Goal: Task Accomplishment & Management: Manage account settings

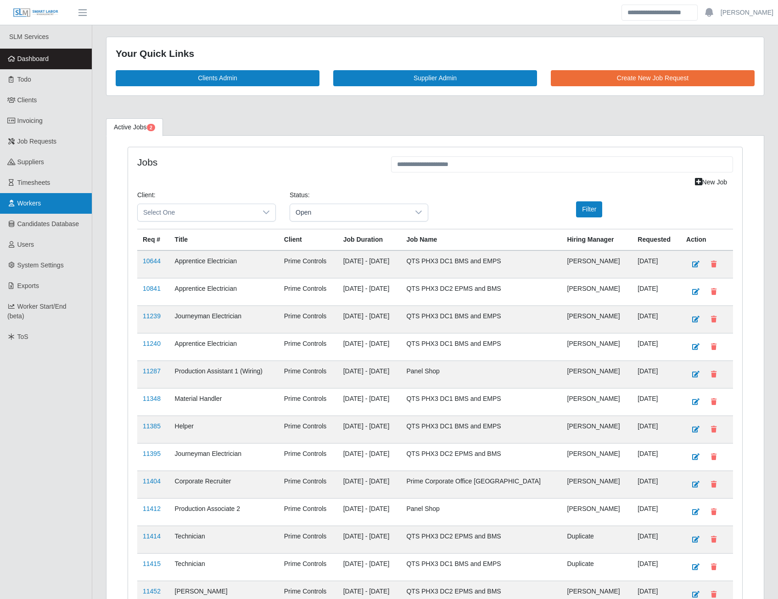
click at [32, 202] on span "Workers" at bounding box center [29, 203] width 24 height 7
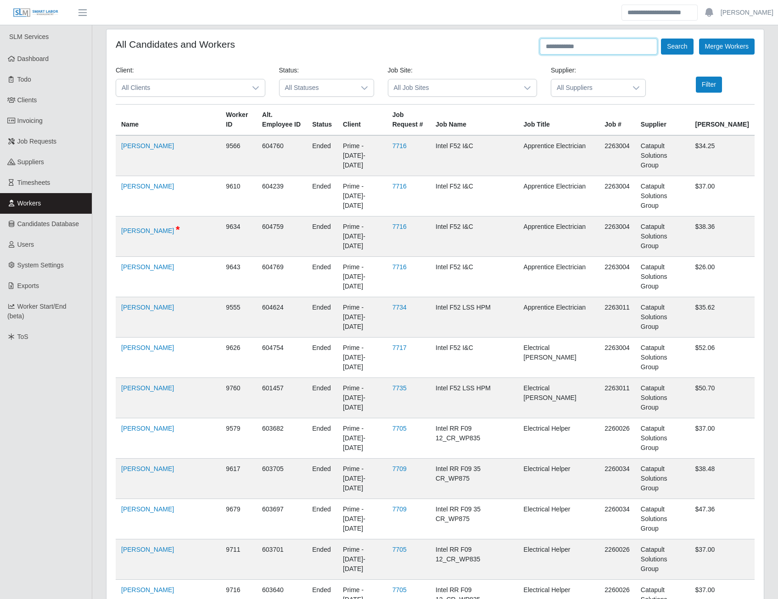
click at [558, 40] on input "text" at bounding box center [598, 47] width 117 height 16
click at [661, 39] on button "Search" at bounding box center [677, 47] width 32 height 16
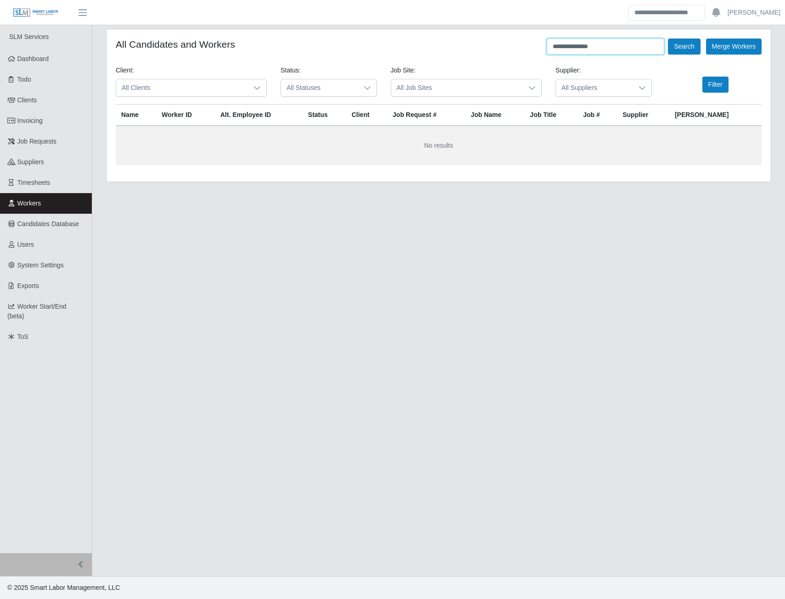
type input "**********"
click at [668, 39] on button "Search" at bounding box center [684, 47] width 32 height 16
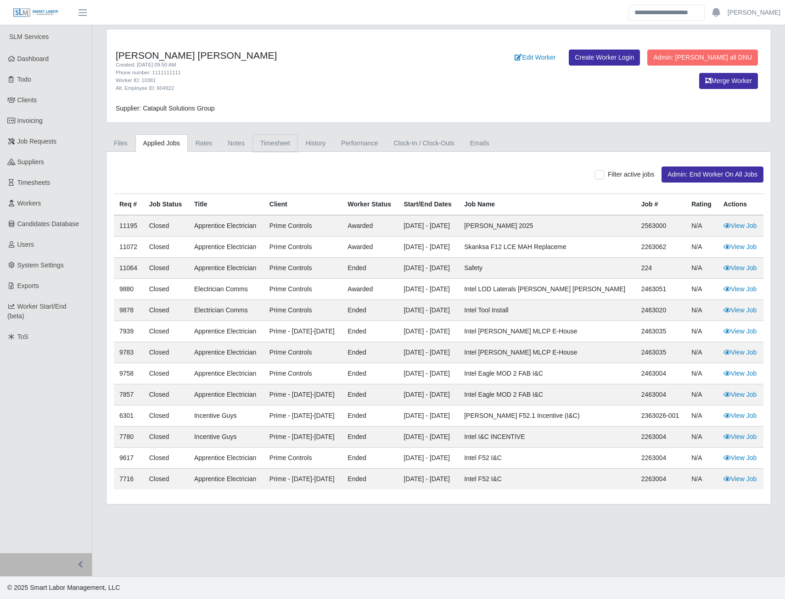
click at [252, 145] on link "Timesheet" at bounding box center [274, 143] width 45 height 18
